Goal: Task Accomplishment & Management: Use online tool/utility

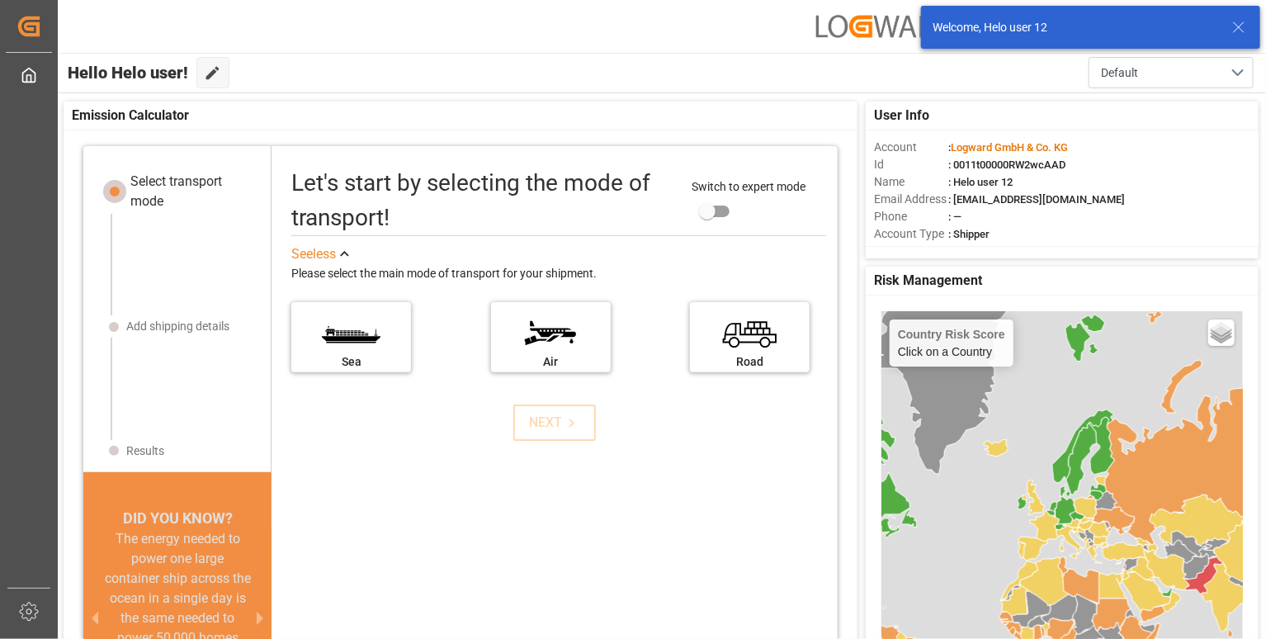
click at [1238, 32] on icon at bounding box center [1239, 27] width 20 height 20
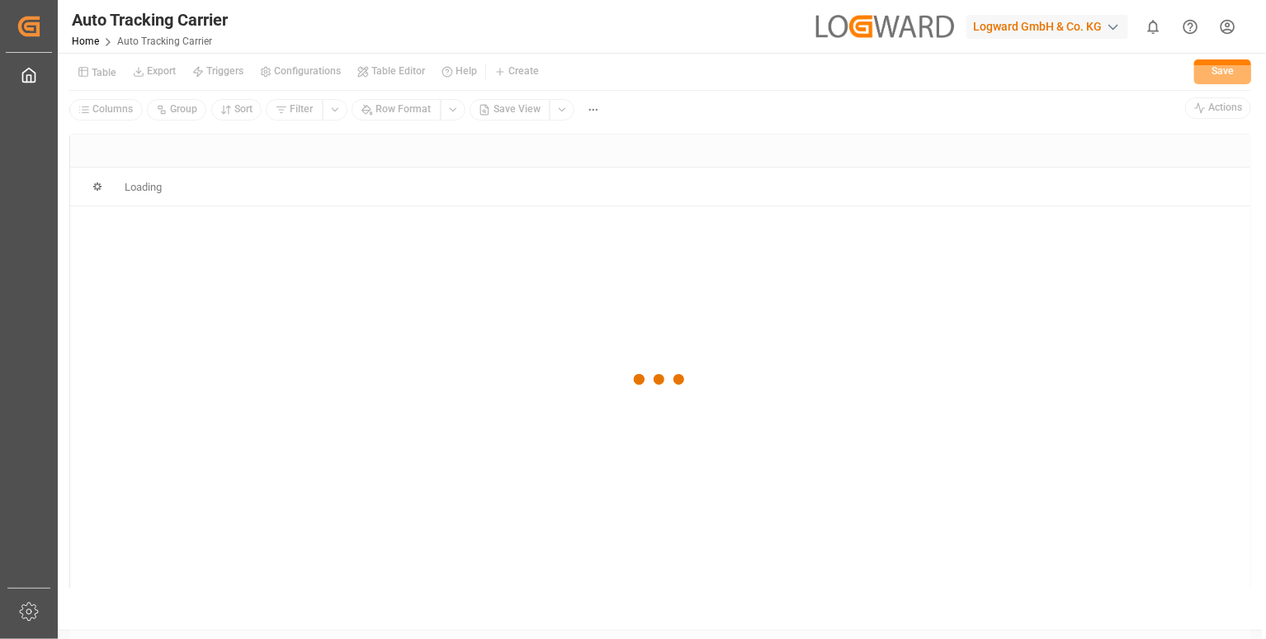
click at [97, 73] on div at bounding box center [660, 379] width 1181 height 629
click at [99, 76] on div at bounding box center [660, 379] width 1181 height 629
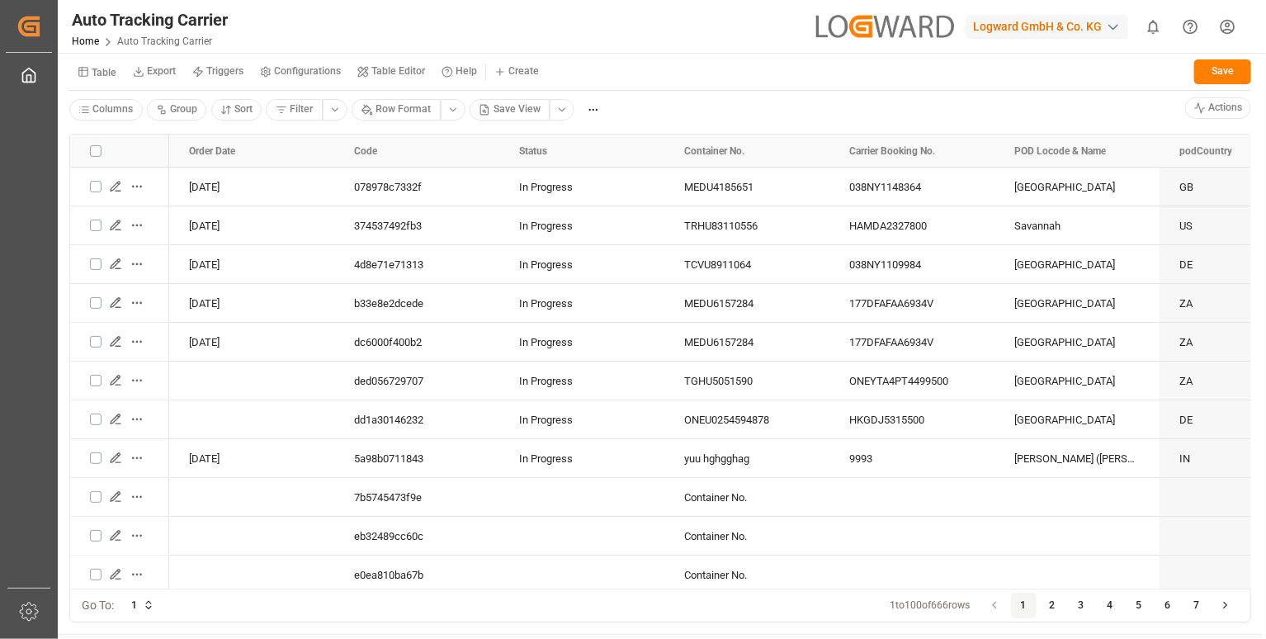
click at [98, 73] on small "Table" at bounding box center [104, 73] width 25 height 10
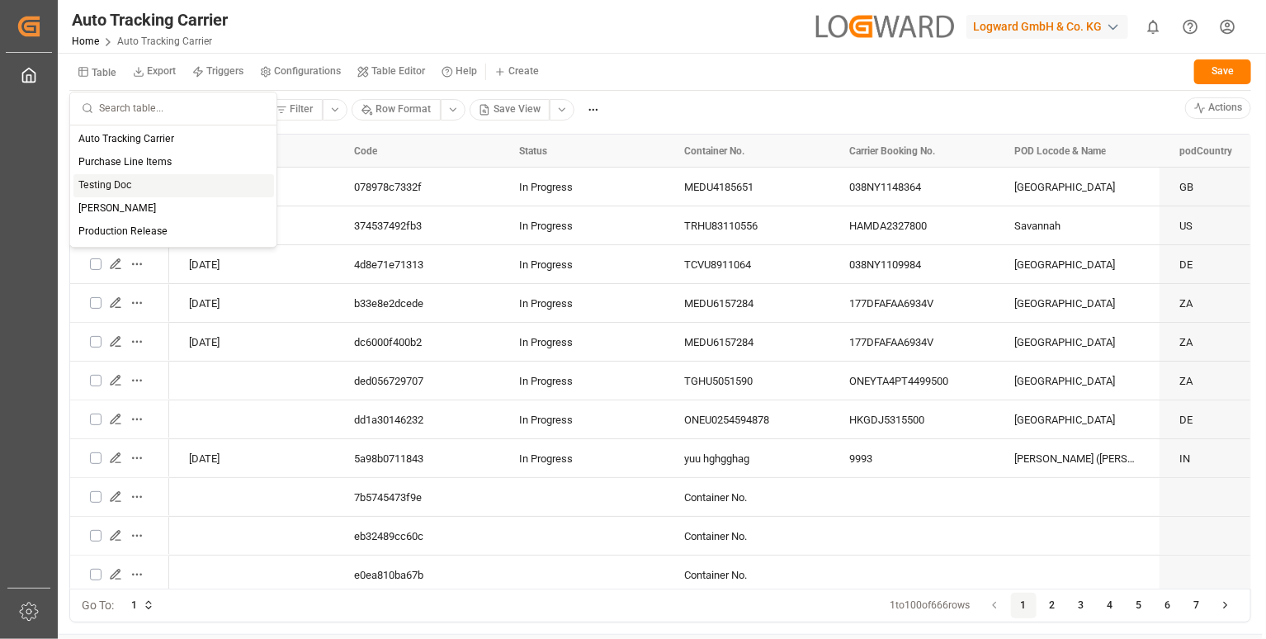
click at [116, 187] on div "Testing Doc" at bounding box center [173, 185] width 201 height 23
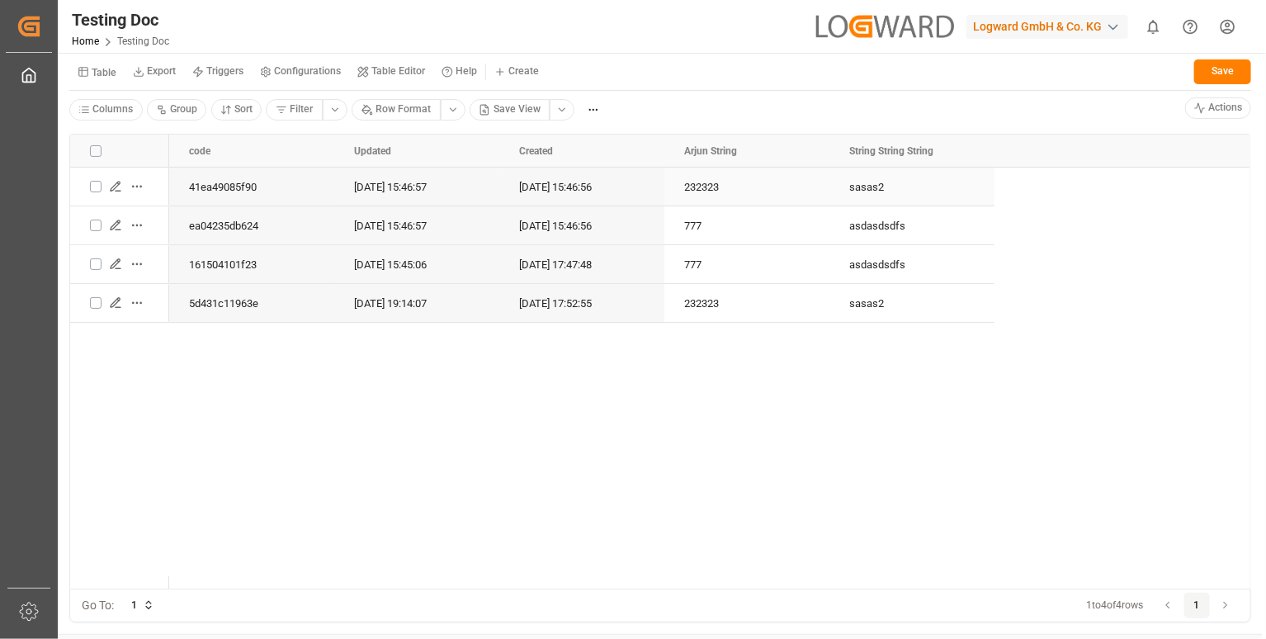
click at [118, 187] on icon "Press SPACE to select this row." at bounding box center [115, 186] width 13 height 13
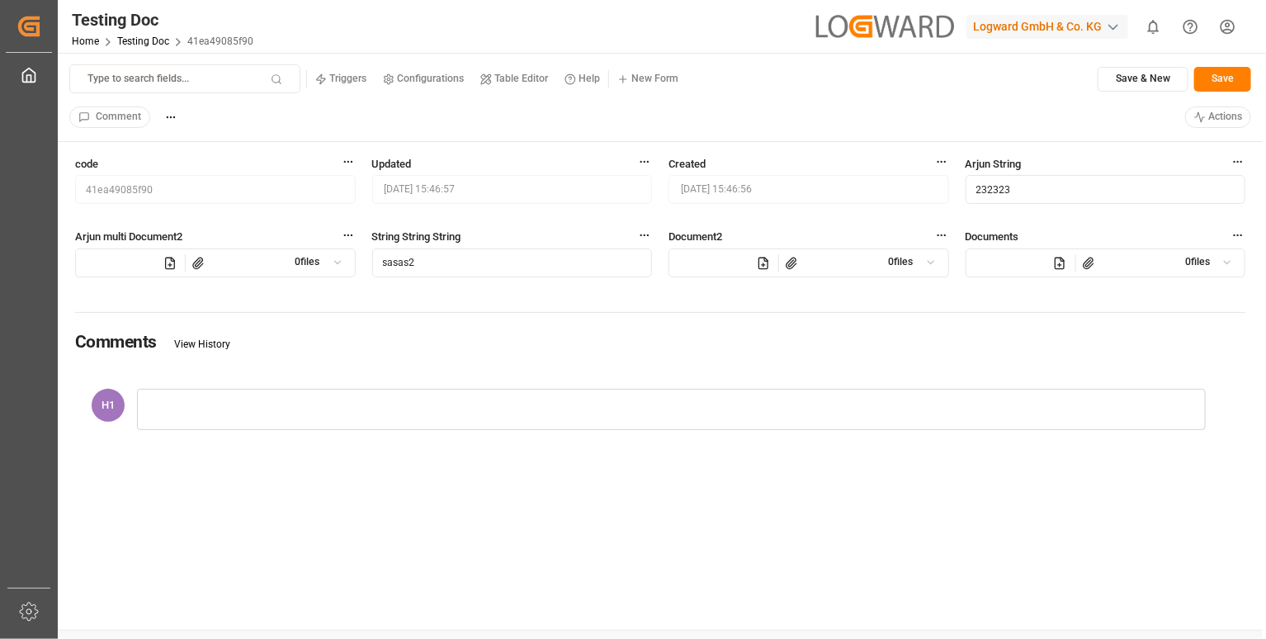
click at [457, 271] on input "sasas2" at bounding box center [512, 262] width 281 height 29
type input "new"
click at [1233, 80] on button "Save" at bounding box center [1223, 79] width 57 height 25
click at [1160, 25] on icon "show 0 new notifications" at bounding box center [1153, 26] width 17 height 17
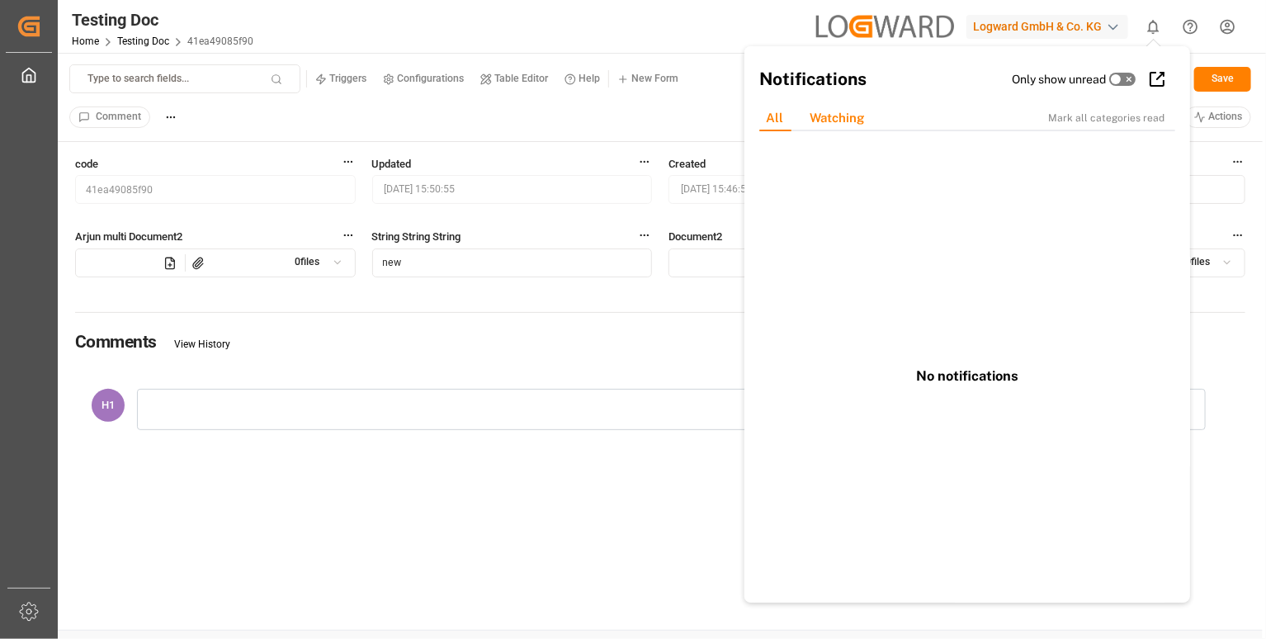
click at [843, 122] on div "Watching" at bounding box center [837, 119] width 81 height 26
click at [784, 115] on div "All" at bounding box center [775, 119] width 44 height 26
